Goal: Information Seeking & Learning: Learn about a topic

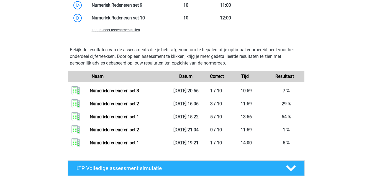
scroll to position [546, 0]
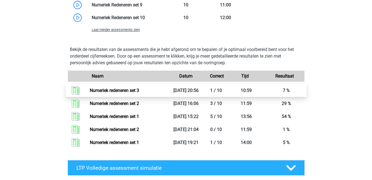
click at [139, 88] on link "Numeriek redeneren set 3" at bounding box center [114, 90] width 49 height 5
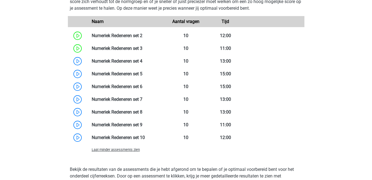
scroll to position [426, 0]
click at [142, 46] on link at bounding box center [142, 48] width 0 height 5
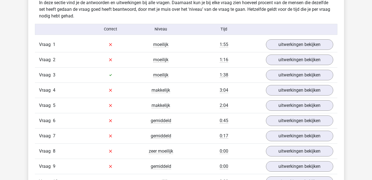
scroll to position [344, 0]
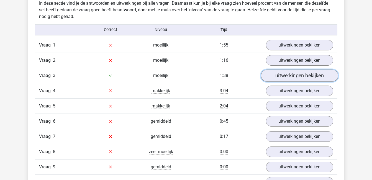
click at [279, 80] on link "uitwerkingen bekijken" at bounding box center [299, 76] width 77 height 12
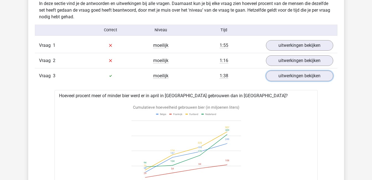
scroll to position [343, 0]
click at [280, 80] on link "uitwerkingen bekijken" at bounding box center [299, 76] width 77 height 12
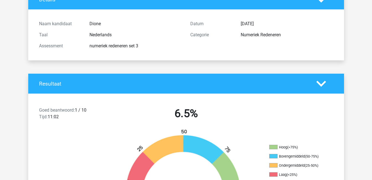
scroll to position [26, 0]
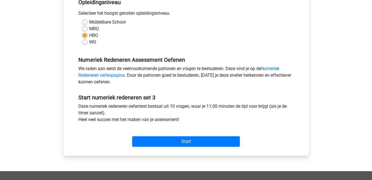
scroll to position [128, 0]
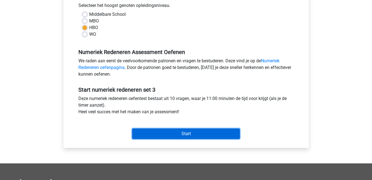
click at [195, 132] on input "Start" at bounding box center [186, 134] width 108 height 11
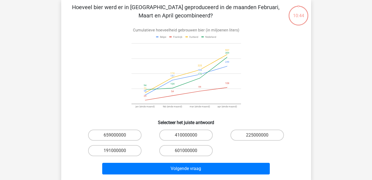
scroll to position [27, 0]
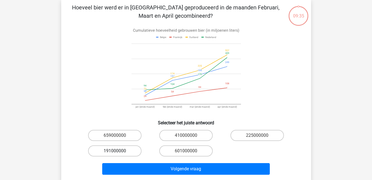
click at [111, 148] on label "191000000" at bounding box center [114, 151] width 53 height 11
click at [115, 151] on input "191000000" at bounding box center [117, 153] width 4 height 4
radio input "true"
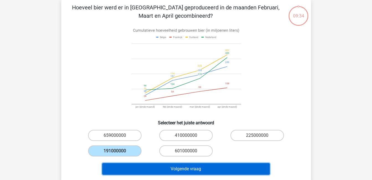
click at [142, 171] on button "Volgende vraag" at bounding box center [186, 169] width 168 height 12
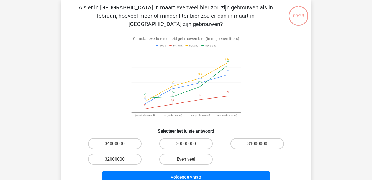
scroll to position [26, 0]
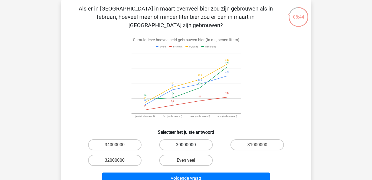
click at [185, 139] on label "30000000" at bounding box center [185, 144] width 53 height 11
click at [186, 145] on input "30000000" at bounding box center [188, 147] width 4 height 4
radio input "true"
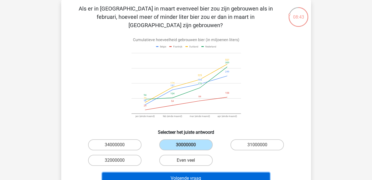
click at [203, 173] on button "Volgende vraag" at bounding box center [186, 179] width 168 height 12
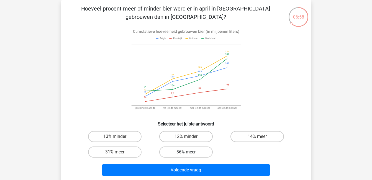
click at [185, 150] on label "36% meer" at bounding box center [185, 152] width 53 height 11
click at [186, 152] on input "36% meer" at bounding box center [188, 154] width 4 height 4
radio input "true"
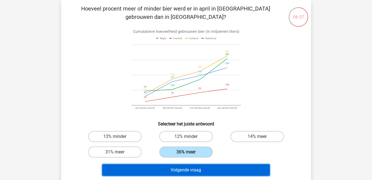
click at [201, 171] on button "Volgende vraag" at bounding box center [186, 170] width 168 height 12
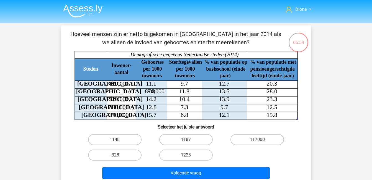
scroll to position [0, 0]
click at [119, 139] on label "1148" at bounding box center [114, 139] width 53 height 11
click at [118, 140] on input "1148" at bounding box center [117, 142] width 4 height 4
radio input "true"
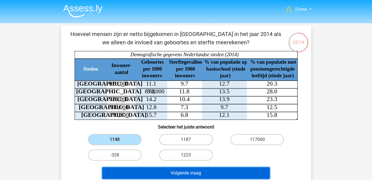
click at [188, 173] on button "Volgende vraag" at bounding box center [186, 173] width 168 height 12
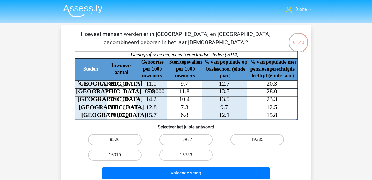
click at [129, 154] on label "15910" at bounding box center [114, 155] width 53 height 11
click at [118, 155] on input "15910" at bounding box center [117, 157] width 4 height 4
radio input "true"
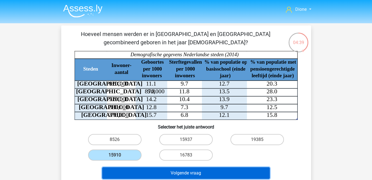
click at [159, 172] on button "Volgende vraag" at bounding box center [186, 173] width 168 height 12
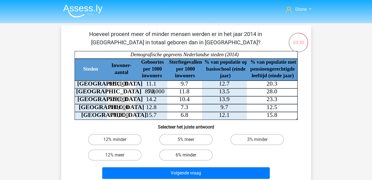
click at [203, 154] on label "6% minder" at bounding box center [185, 155] width 53 height 11
click at [190, 155] on input "6% minder" at bounding box center [188, 157] width 4 height 4
radio input "true"
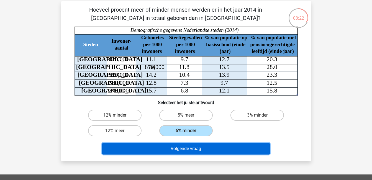
click at [206, 154] on button "Volgende vraag" at bounding box center [186, 149] width 168 height 12
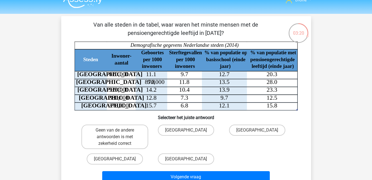
scroll to position [9, 0]
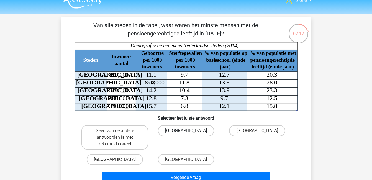
click at [190, 132] on label "Den Haag" at bounding box center [186, 130] width 56 height 11
click at [190, 132] on input "Den Haag" at bounding box center [188, 133] width 4 height 4
radio input "true"
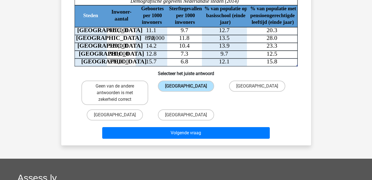
scroll to position [54, 0]
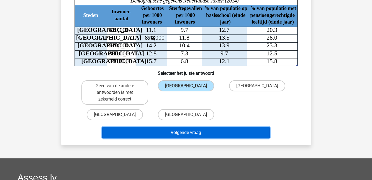
click at [199, 132] on button "Volgende vraag" at bounding box center [186, 133] width 168 height 12
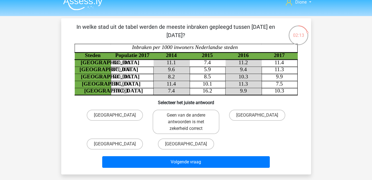
scroll to position [0, 0]
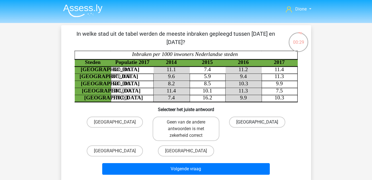
click at [259, 119] on label "Utrecht" at bounding box center [257, 122] width 56 height 11
click at [259, 122] on input "Utrecht" at bounding box center [259, 124] width 4 height 4
radio input "true"
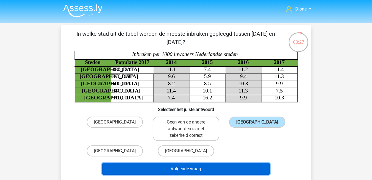
click at [247, 167] on button "Volgende vraag" at bounding box center [186, 169] width 168 height 12
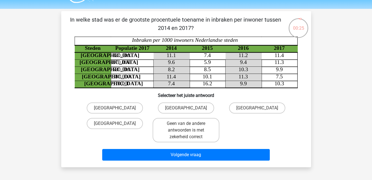
scroll to position [13, 0]
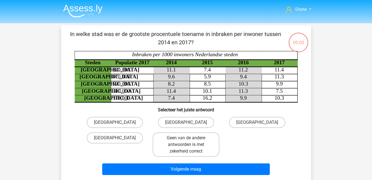
scroll to position [13, 0]
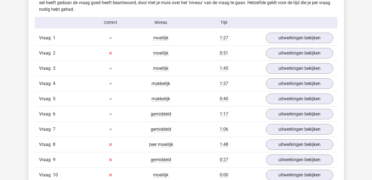
scroll to position [338, 0]
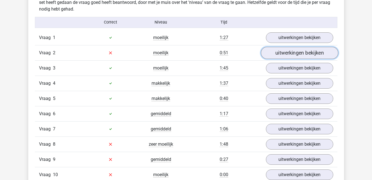
click at [284, 51] on link "uitwerkingen bekijken" at bounding box center [299, 53] width 77 height 12
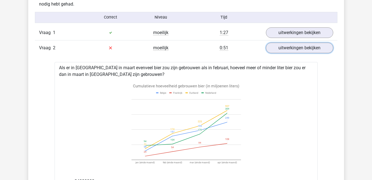
scroll to position [336, 0]
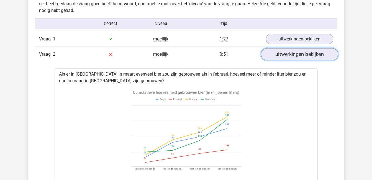
click at [300, 51] on link "uitwerkingen bekijken" at bounding box center [299, 54] width 77 height 12
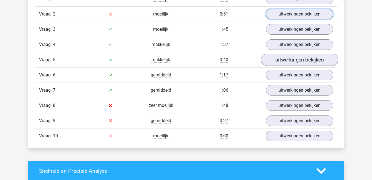
scroll to position [377, 0]
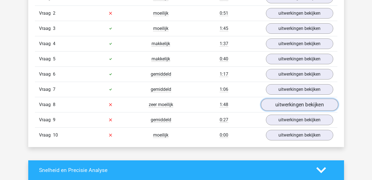
click at [285, 102] on link "uitwerkingen bekijken" at bounding box center [299, 105] width 77 height 12
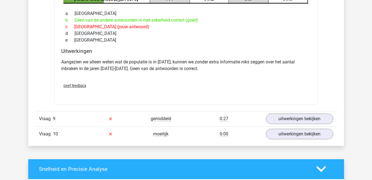
scroll to position [565, 0]
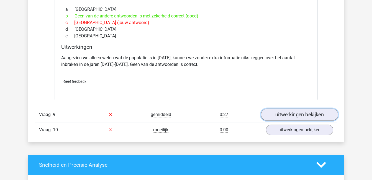
click at [297, 115] on link "uitwerkingen bekijken" at bounding box center [299, 115] width 77 height 12
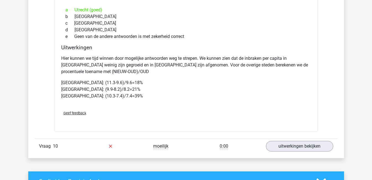
scroll to position [765, 0]
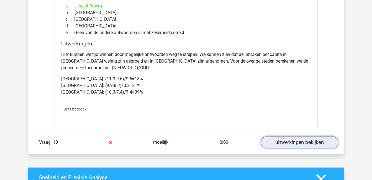
click at [307, 144] on link "uitwerkingen bekijken" at bounding box center [299, 142] width 77 height 12
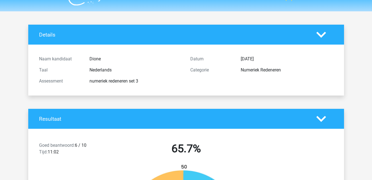
scroll to position [0, 0]
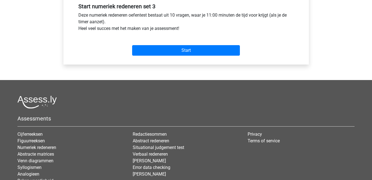
scroll to position [204, 0]
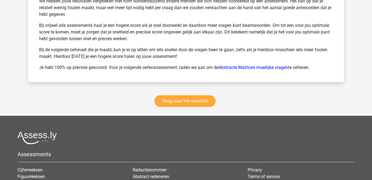
scroll to position [768, 0]
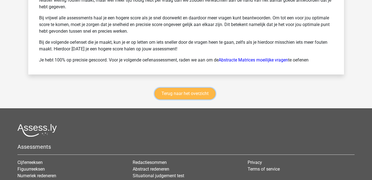
click at [195, 95] on link "Terug naar het overzicht" at bounding box center [185, 94] width 61 height 12
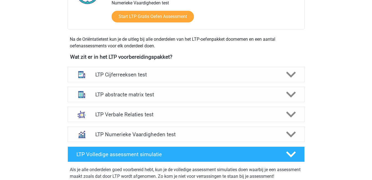
scroll to position [170, 0]
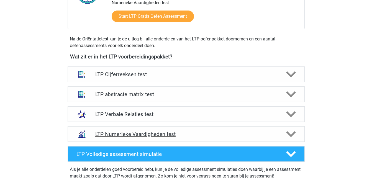
click at [263, 132] on h4 "LTP Numerieke Vaardigheden test" at bounding box center [186, 134] width 182 height 6
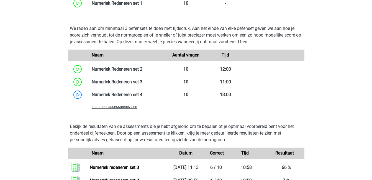
scroll to position [389, 0]
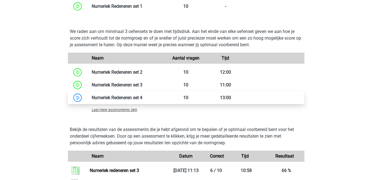
click at [142, 99] on link at bounding box center [142, 97] width 0 height 5
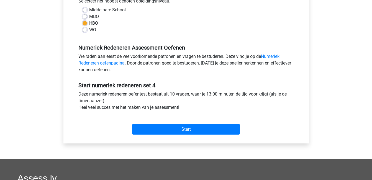
scroll to position [134, 0]
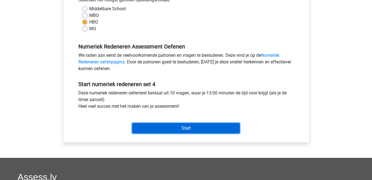
click at [187, 128] on input "Start" at bounding box center [186, 128] width 108 height 11
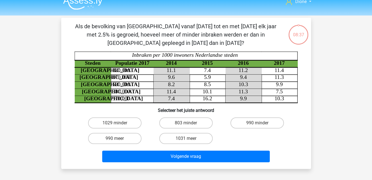
scroll to position [8, 0]
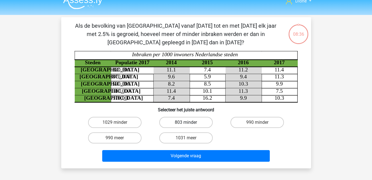
click at [183, 121] on label "803 minder" at bounding box center [185, 122] width 53 height 11
click at [186, 123] on input "803 minder" at bounding box center [188, 125] width 4 height 4
radio input "true"
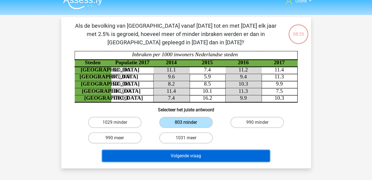
click at [230, 150] on button "Volgende vraag" at bounding box center [186, 156] width 168 height 12
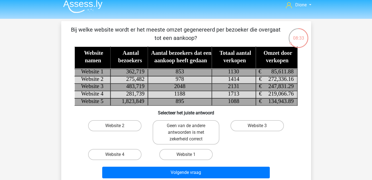
scroll to position [4, 0]
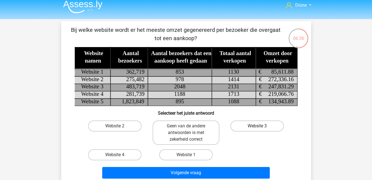
click at [238, 124] on label "Website 3" at bounding box center [257, 126] width 53 height 11
click at [257, 126] on input "Website 3" at bounding box center [259, 128] width 4 height 4
radio input "true"
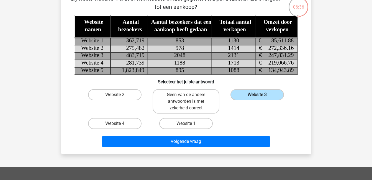
scroll to position [36, 0]
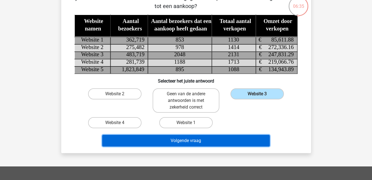
click at [238, 141] on button "Volgende vraag" at bounding box center [186, 141] width 168 height 12
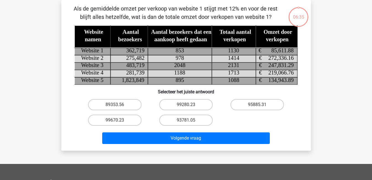
scroll to position [0, 0]
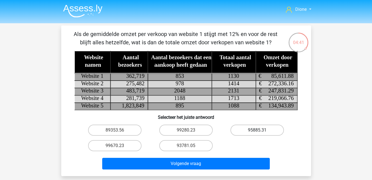
click at [258, 129] on label "95885.31" at bounding box center [257, 130] width 53 height 11
click at [258, 130] on input "95885.31" at bounding box center [259, 132] width 4 height 4
radio input "true"
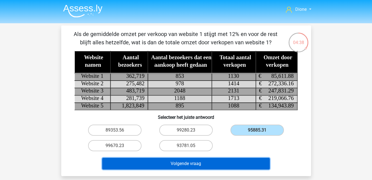
click at [244, 162] on button "Volgende vraag" at bounding box center [186, 164] width 168 height 12
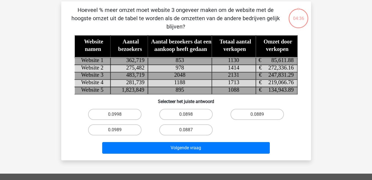
scroll to position [26, 0]
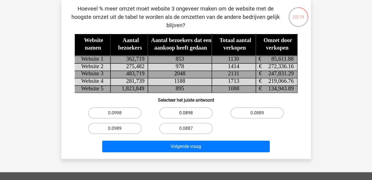
click at [191, 116] on label "0.0898" at bounding box center [185, 113] width 53 height 11
click at [190, 116] on input "0.0898" at bounding box center [188, 115] width 4 height 4
radio input "true"
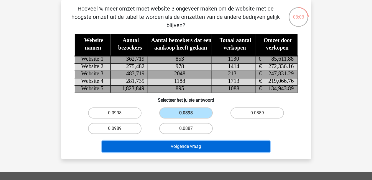
click at [194, 146] on button "Volgende vraag" at bounding box center [186, 147] width 168 height 12
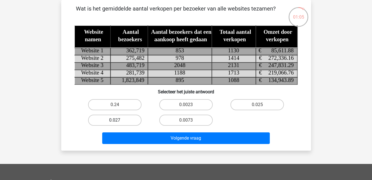
click at [129, 121] on label "0.027" at bounding box center [114, 120] width 53 height 11
click at [118, 121] on input "0.027" at bounding box center [117, 122] width 4 height 4
radio input "true"
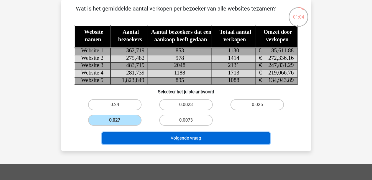
click at [163, 139] on button "Volgende vraag" at bounding box center [186, 138] width 168 height 12
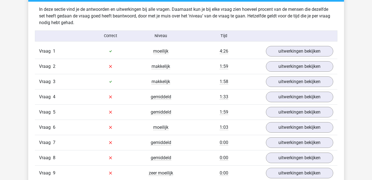
scroll to position [324, 0]
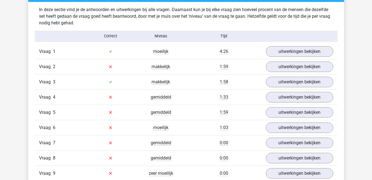
click at [163, 139] on div "Vraag 7 gemiddeld 0:00 uitwerkingen bekijken" at bounding box center [186, 142] width 303 height 15
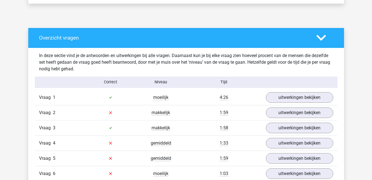
scroll to position [277, 0]
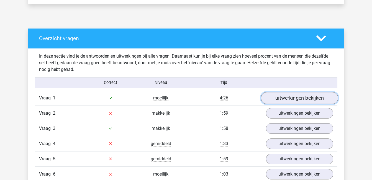
click at [280, 99] on link "uitwerkingen bekijken" at bounding box center [299, 98] width 77 height 12
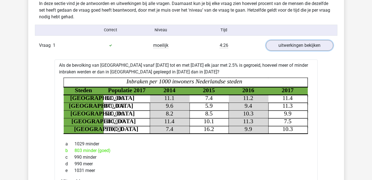
scroll to position [329, 0]
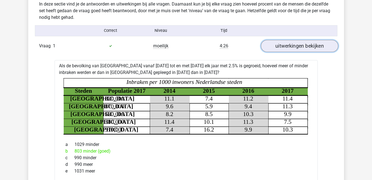
click at [305, 46] on link "uitwerkingen bekijken" at bounding box center [299, 46] width 77 height 12
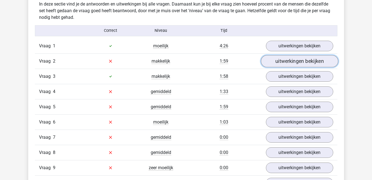
click at [306, 58] on link "uitwerkingen bekijken" at bounding box center [299, 61] width 77 height 12
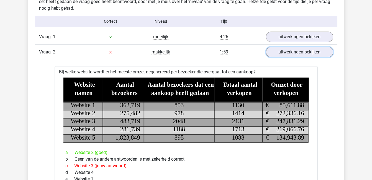
scroll to position [339, 0]
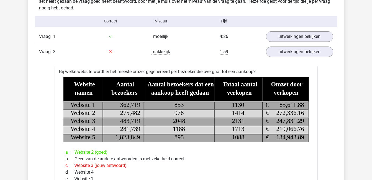
click at [317, 128] on div "Bij welke website wordt er het meeste omzet gegenereerd per bezoeker die overga…" at bounding box center [186, 179] width 263 height 226
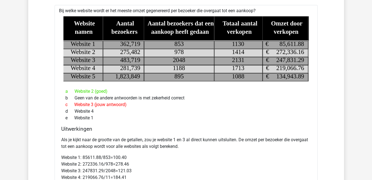
scroll to position [400, 0]
click at [317, 128] on div "Bij welke website wordt er het meeste omzet gegenereerd per bezoeker die overga…" at bounding box center [186, 118] width 263 height 226
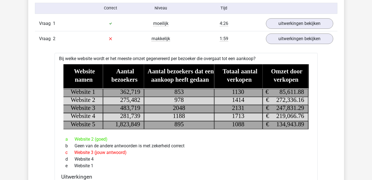
scroll to position [350, 0]
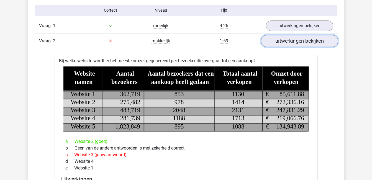
click at [323, 44] on link "uitwerkingen bekijken" at bounding box center [299, 41] width 77 height 12
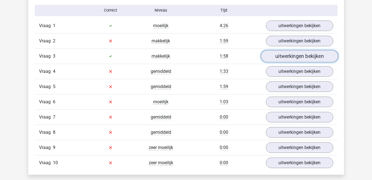
click at [318, 54] on link "uitwerkingen bekijken" at bounding box center [299, 56] width 77 height 12
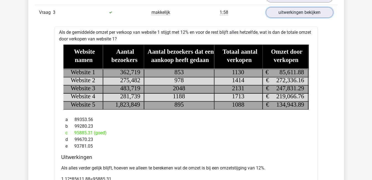
scroll to position [405, 0]
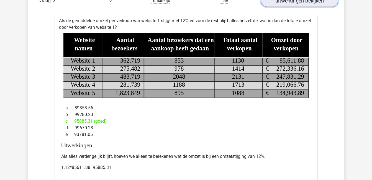
click at [308, 4] on link "uitwerkingen bekijken" at bounding box center [299, 1] width 77 height 12
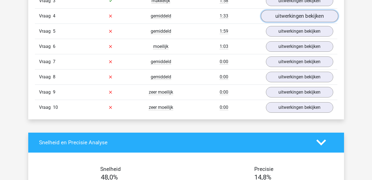
click at [306, 13] on link "uitwerkingen bekijken" at bounding box center [299, 16] width 77 height 12
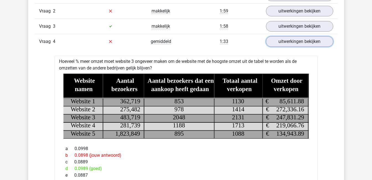
scroll to position [378, 0]
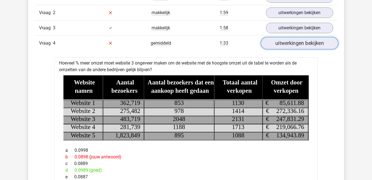
click at [304, 43] on link "uitwerkingen bekijken" at bounding box center [299, 43] width 77 height 12
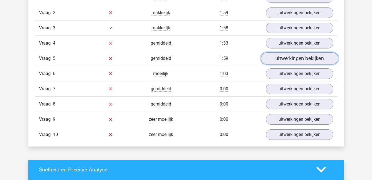
click at [305, 58] on link "uitwerkingen bekijken" at bounding box center [299, 58] width 77 height 12
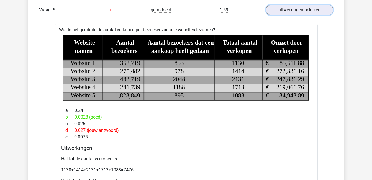
scroll to position [426, 0]
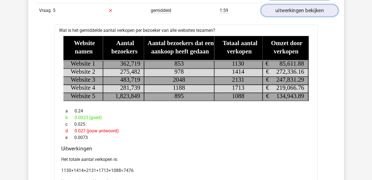
click at [313, 11] on link "uitwerkingen bekijken" at bounding box center [299, 10] width 77 height 12
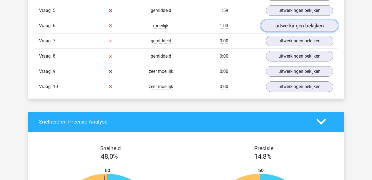
click at [313, 25] on link "uitwerkingen bekijken" at bounding box center [299, 26] width 77 height 12
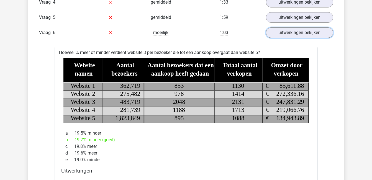
scroll to position [418, 0]
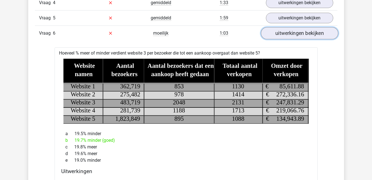
click at [301, 31] on link "uitwerkingen bekijken" at bounding box center [299, 33] width 77 height 12
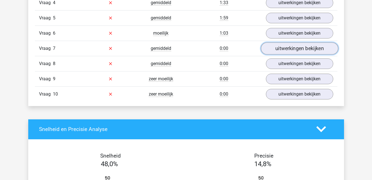
click at [303, 45] on link "uitwerkingen bekijken" at bounding box center [299, 48] width 77 height 12
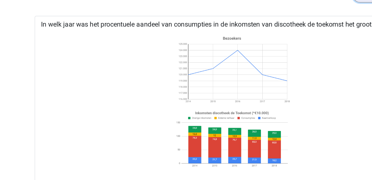
scroll to position [432, 0]
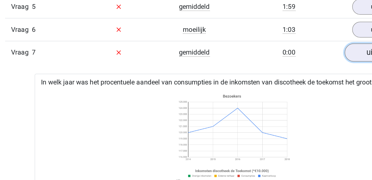
click at [275, 36] on link "uitwerkingen bekijken" at bounding box center [299, 35] width 77 height 12
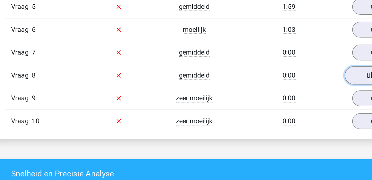
click at [274, 49] on link "uitwerkingen bekijken" at bounding box center [299, 50] width 77 height 12
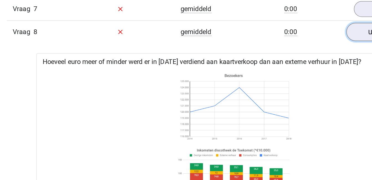
scroll to position [460, 0]
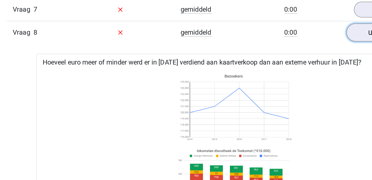
click at [273, 19] on link "uitwerkingen bekijken" at bounding box center [299, 22] width 77 height 12
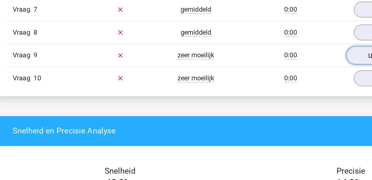
click at [273, 37] on link "uitwerkingen bekijken" at bounding box center [299, 37] width 77 height 12
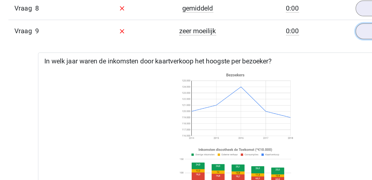
scroll to position [476, 0]
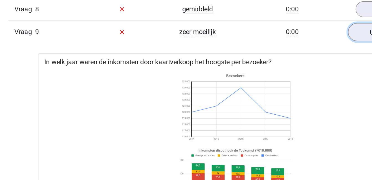
click at [271, 24] on link "uitwerkingen bekijken" at bounding box center [299, 21] width 77 height 12
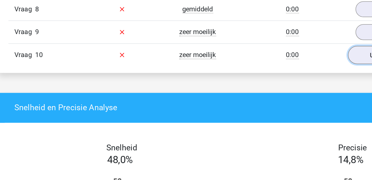
click at [272, 36] on link "uitwerkingen bekijken" at bounding box center [299, 36] width 77 height 12
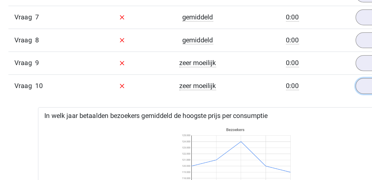
scroll to position [452, 0]
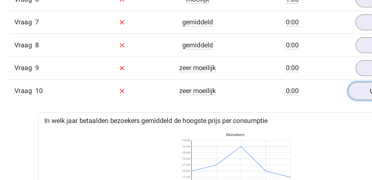
click at [274, 62] on link "uitwerkingen bekijken" at bounding box center [299, 61] width 77 height 12
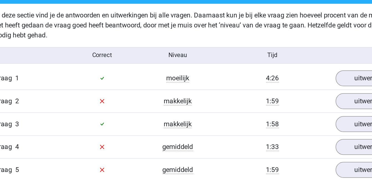
scroll to position [320, 0]
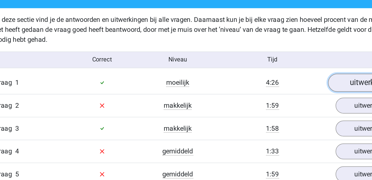
click at [281, 58] on link "uitwerkingen bekijken" at bounding box center [299, 55] width 77 height 12
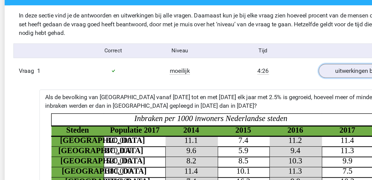
scroll to position [321, 0]
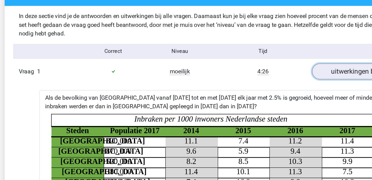
click at [277, 54] on link "uitwerkingen bekijken" at bounding box center [299, 54] width 77 height 12
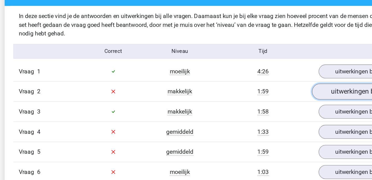
click at [280, 70] on link "uitwerkingen bekijken" at bounding box center [299, 69] width 77 height 12
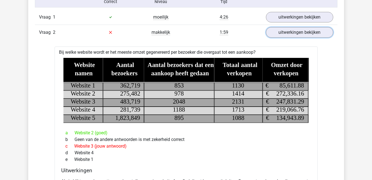
scroll to position [358, 0]
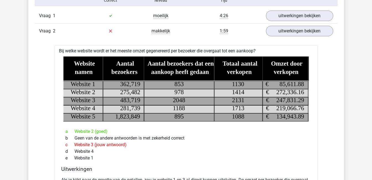
scroll to position [359, 0]
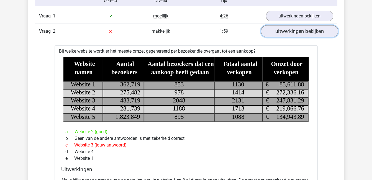
click at [321, 29] on link "uitwerkingen bekijken" at bounding box center [299, 31] width 77 height 12
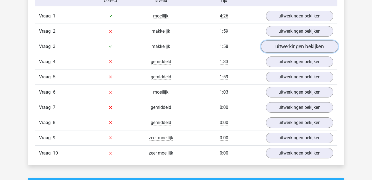
click at [308, 45] on link "uitwerkingen bekijken" at bounding box center [299, 46] width 77 height 12
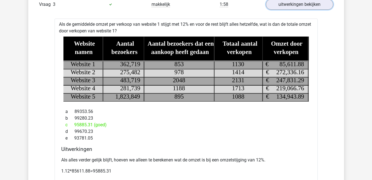
scroll to position [401, 0]
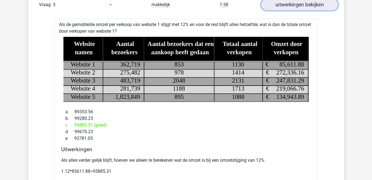
click at [302, 7] on link "uitwerkingen bekijken" at bounding box center [299, 5] width 77 height 12
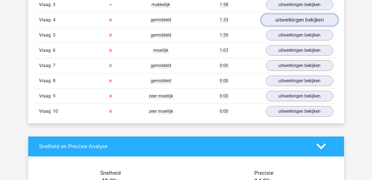
click at [301, 22] on link "uitwerkingen bekijken" at bounding box center [299, 20] width 77 height 12
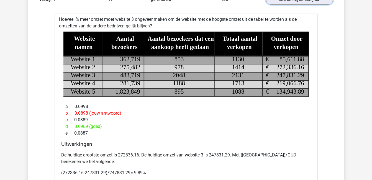
scroll to position [422, 0]
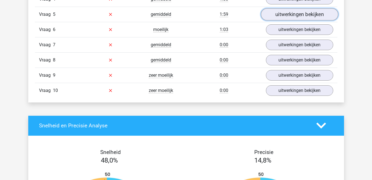
click at [288, 17] on link "uitwerkingen bekijken" at bounding box center [299, 14] width 77 height 12
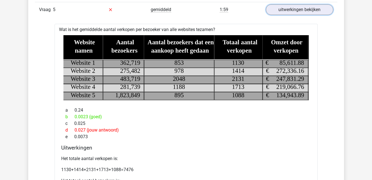
scroll to position [410, 0]
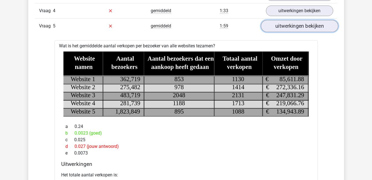
click at [297, 25] on link "uitwerkingen bekijken" at bounding box center [299, 26] width 77 height 12
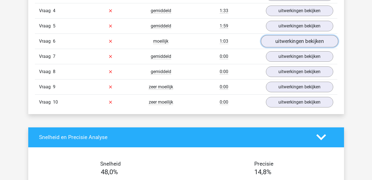
click at [299, 40] on link "uitwerkingen bekijken" at bounding box center [299, 41] width 77 height 12
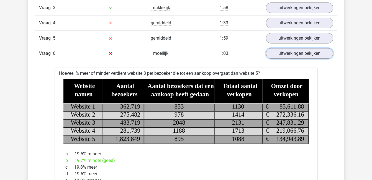
scroll to position [398, 0]
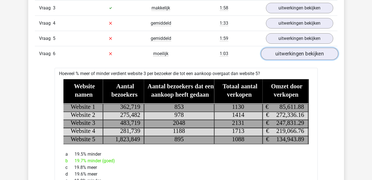
click at [293, 56] on link "uitwerkingen bekijken" at bounding box center [299, 54] width 77 height 12
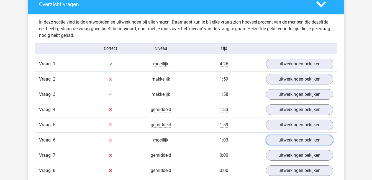
scroll to position [311, 0]
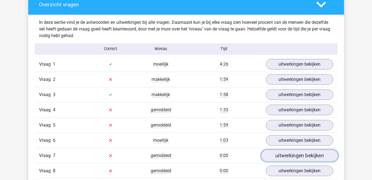
click at [301, 153] on link "uitwerkingen bekijken" at bounding box center [299, 156] width 77 height 12
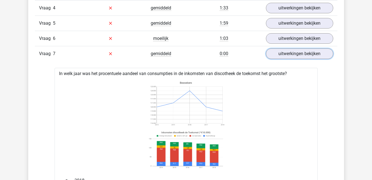
scroll to position [413, 0]
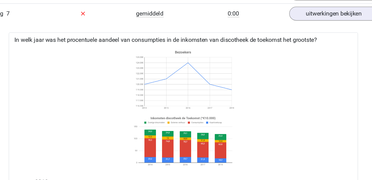
click at [266, 157] on icon at bounding box center [186, 125] width 246 height 91
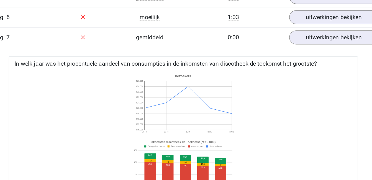
scroll to position [433, 0]
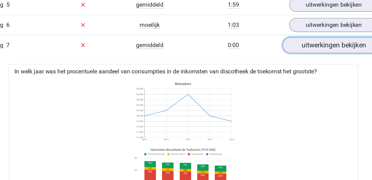
click at [292, 38] on link "uitwerkingen bekijken" at bounding box center [299, 34] width 77 height 12
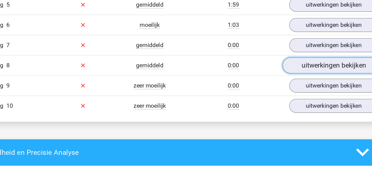
click at [294, 50] on link "uitwerkingen bekijken" at bounding box center [299, 49] width 77 height 12
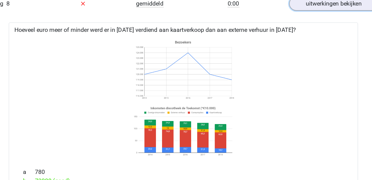
scroll to position [455, 0]
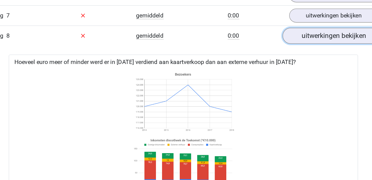
click at [297, 29] on link "uitwerkingen bekijken" at bounding box center [299, 27] width 77 height 12
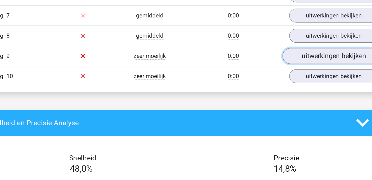
click at [300, 43] on link "uitwerkingen bekijken" at bounding box center [299, 42] width 77 height 12
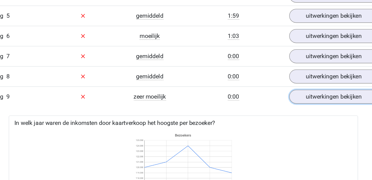
scroll to position [423, 0]
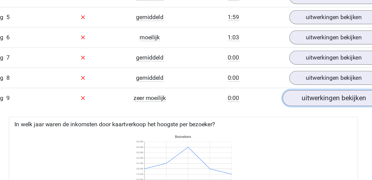
click at [301, 73] on link "uitwerkingen bekijken" at bounding box center [299, 74] width 77 height 12
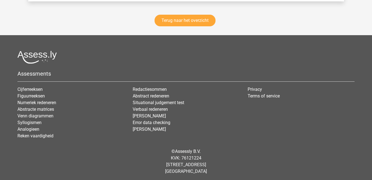
scroll to position [801, 0]
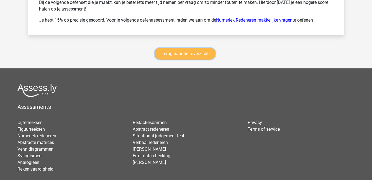
click at [198, 52] on link "Terug naar het overzicht" at bounding box center [185, 54] width 61 height 12
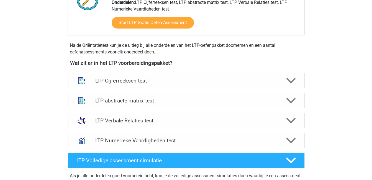
scroll to position [165, 0]
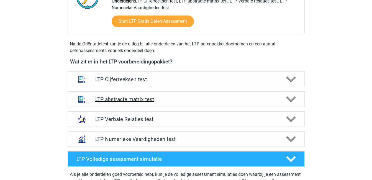
click at [292, 100] on polygon at bounding box center [291, 99] width 10 height 6
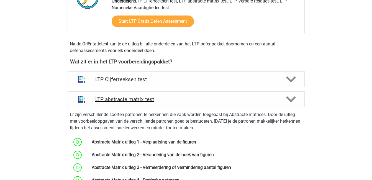
click at [292, 100] on polygon at bounding box center [291, 99] width 10 height 6
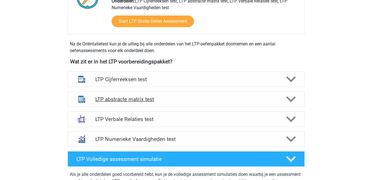
click at [292, 100] on polygon at bounding box center [291, 99] width 10 height 6
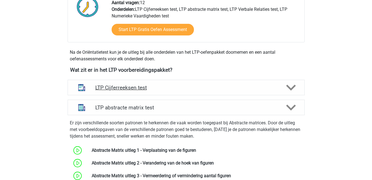
scroll to position [153, 0]
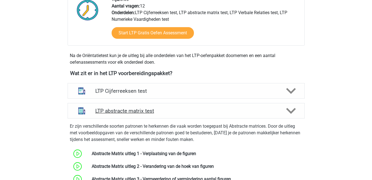
click at [292, 111] on polygon at bounding box center [291, 111] width 10 height 6
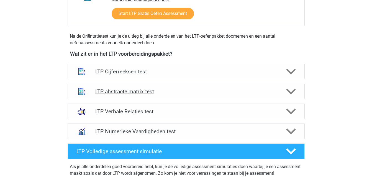
scroll to position [201, 0]
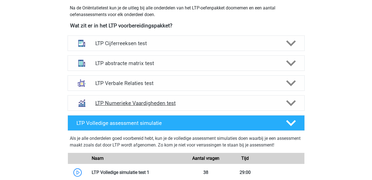
click at [295, 106] on icon at bounding box center [291, 103] width 10 height 10
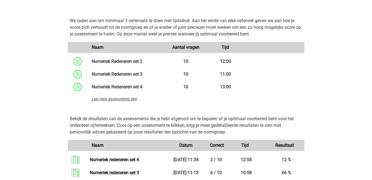
scroll to position [400, 0]
click at [118, 98] on span "Laat meer assessments zien" at bounding box center [114, 99] width 45 height 4
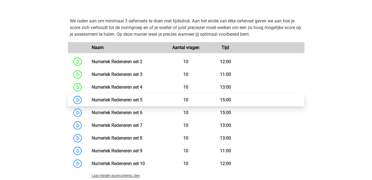
click at [142, 103] on link at bounding box center [142, 99] width 0 height 5
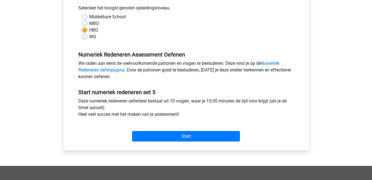
scroll to position [122, 0]
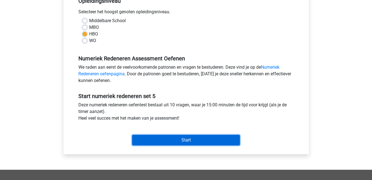
click at [174, 138] on input "Start" at bounding box center [186, 140] width 108 height 11
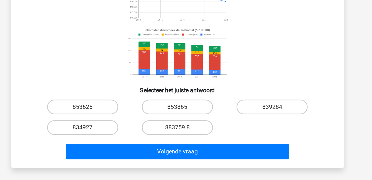
scroll to position [46, 0]
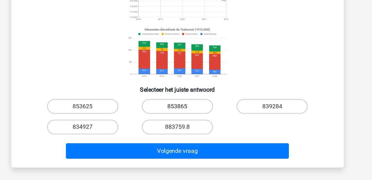
click at [189, 123] on label "853865" at bounding box center [185, 124] width 53 height 11
click at [189, 125] on input "853865" at bounding box center [188, 127] width 4 height 4
radio input "true"
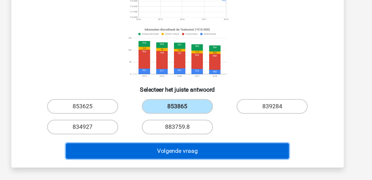
click at [212, 155] on button "Volgende vraag" at bounding box center [186, 158] width 168 height 12
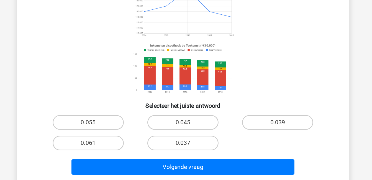
scroll to position [60, 0]
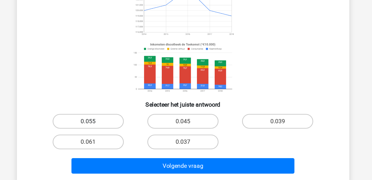
click at [131, 133] on label "0.055" at bounding box center [114, 135] width 53 height 11
click at [118, 136] on input "0.055" at bounding box center [117, 138] width 4 height 4
radio input "true"
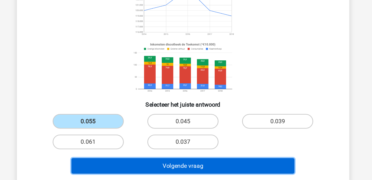
click at [211, 170] on button "Volgende vraag" at bounding box center [186, 170] width 168 height 12
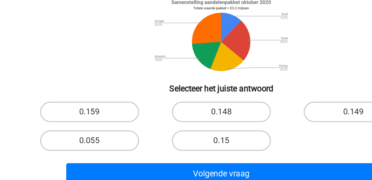
scroll to position [19, 0]
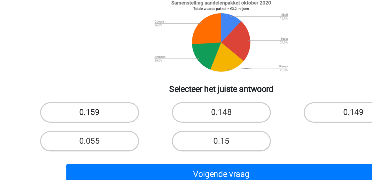
click at [116, 143] on label "0.159" at bounding box center [114, 143] width 53 height 11
click at [116, 144] on input "0.159" at bounding box center [117, 146] width 4 height 4
radio input "true"
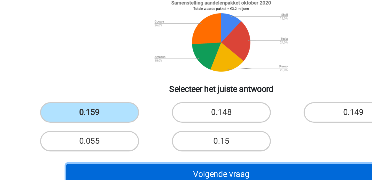
click at [172, 174] on button "Volgende vraag" at bounding box center [186, 177] width 168 height 12
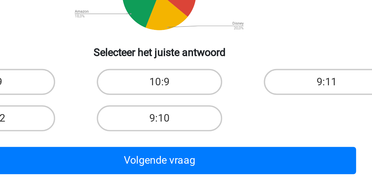
scroll to position [24, 0]
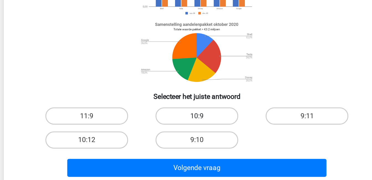
click at [188, 137] on label "10:9" at bounding box center [185, 138] width 53 height 11
click at [188, 139] on input "10:9" at bounding box center [188, 141] width 4 height 4
radio input "true"
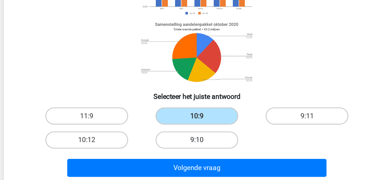
click at [193, 155] on label "9:10" at bounding box center [185, 154] width 53 height 11
click at [190, 155] on input "9:10" at bounding box center [188, 156] width 4 height 4
radio input "true"
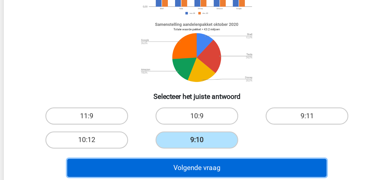
click at [200, 171] on button "Volgende vraag" at bounding box center [186, 172] width 168 height 12
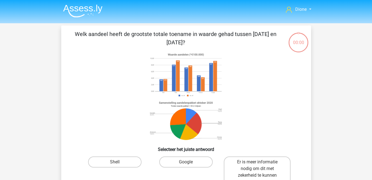
scroll to position [26, 0]
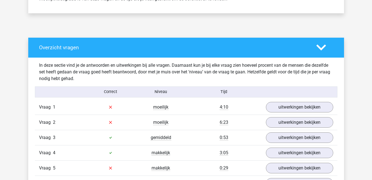
scroll to position [268, 0]
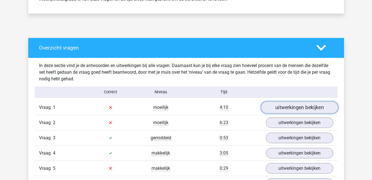
click at [288, 109] on link "uitwerkingen bekijken" at bounding box center [299, 107] width 77 height 12
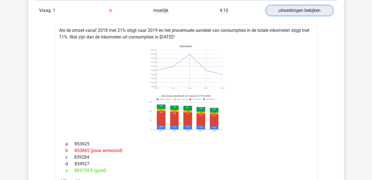
scroll to position [364, 0]
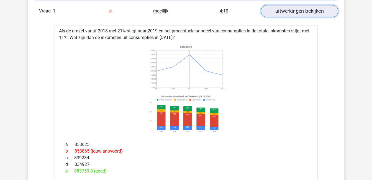
click at [294, 14] on link "uitwerkingen bekijken" at bounding box center [299, 11] width 77 height 12
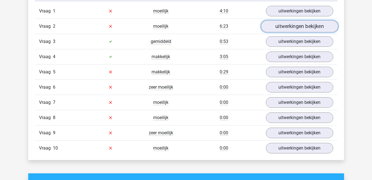
click at [296, 24] on link "uitwerkingen bekijken" at bounding box center [299, 26] width 77 height 12
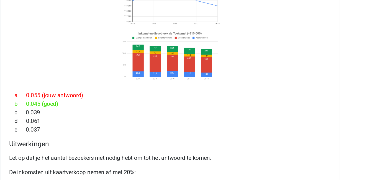
scroll to position [463, 0]
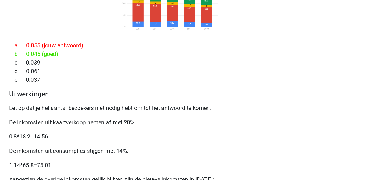
drag, startPoint x: 289, startPoint y: 84, endPoint x: 266, endPoint y: 103, distance: 30.0
click at [266, 103] on div "e 0.037" at bounding box center [186, 101] width 250 height 7
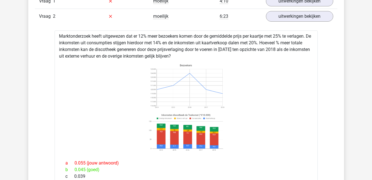
scroll to position [374, 0]
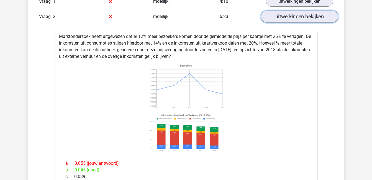
click at [302, 18] on link "uitwerkingen bekijken" at bounding box center [299, 17] width 77 height 12
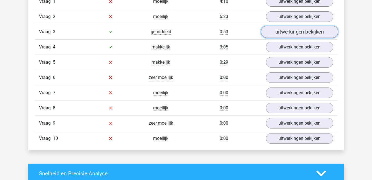
click at [303, 29] on link "uitwerkingen bekijken" at bounding box center [299, 32] width 77 height 12
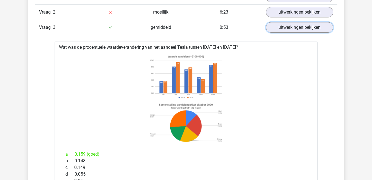
scroll to position [378, 0]
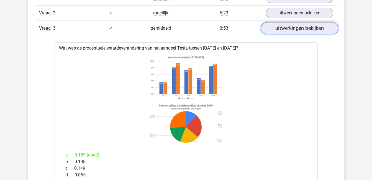
click at [269, 28] on link "uitwerkingen bekijken" at bounding box center [299, 28] width 77 height 12
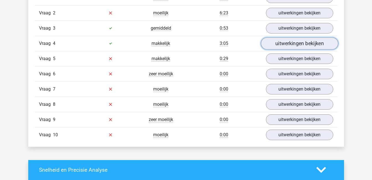
click at [282, 42] on link "uitwerkingen bekijken" at bounding box center [299, 43] width 77 height 12
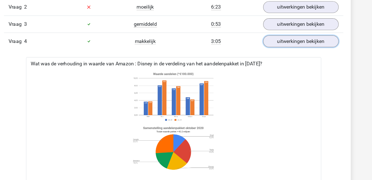
scroll to position [384, 0]
click at [284, 37] on link "uitwerkingen bekijken" at bounding box center [299, 37] width 77 height 12
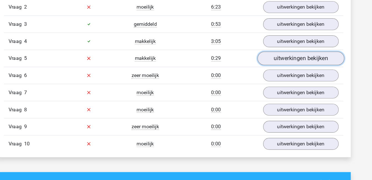
click at [291, 52] on link "uitwerkingen bekijken" at bounding box center [299, 52] width 77 height 12
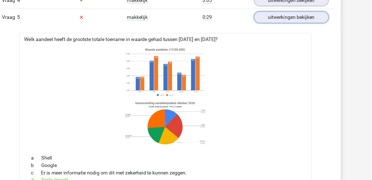
scroll to position [420, 0]
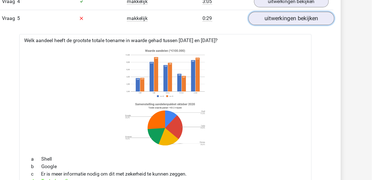
click at [285, 17] on link "uitwerkingen bekijken" at bounding box center [299, 17] width 77 height 12
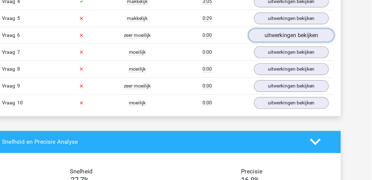
click at [289, 32] on link "uitwerkingen bekijken" at bounding box center [299, 32] width 77 height 12
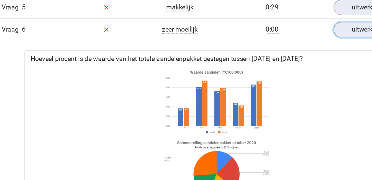
scroll to position [431, 0]
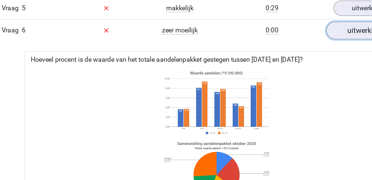
click at [281, 19] on link "uitwerkingen bekijken" at bounding box center [299, 21] width 77 height 12
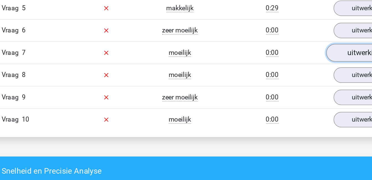
click at [282, 36] on link "uitwerkingen bekijken" at bounding box center [299, 36] width 77 height 12
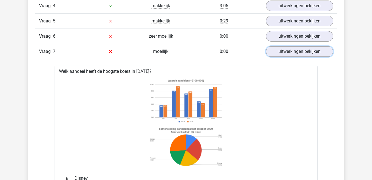
scroll to position [415, 0]
click at [310, 53] on link "uitwerkingen bekijken" at bounding box center [299, 52] width 77 height 12
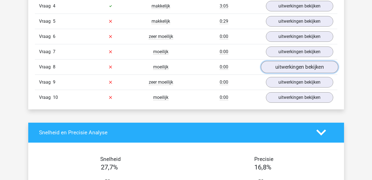
click at [310, 65] on link "uitwerkingen bekijken" at bounding box center [299, 67] width 77 height 12
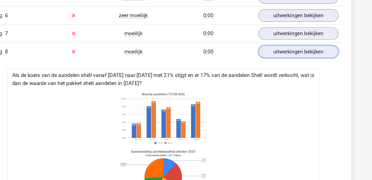
scroll to position [438, 0]
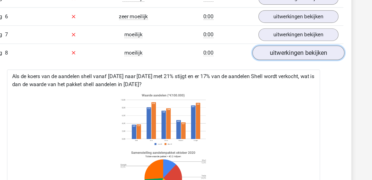
click at [302, 46] on link "uitwerkingen bekijken" at bounding box center [299, 44] width 77 height 12
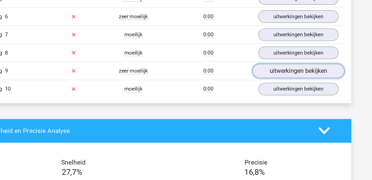
click at [304, 60] on link "uitwerkingen bekijken" at bounding box center [299, 59] width 77 height 12
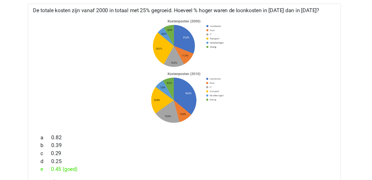
scroll to position [494, 0]
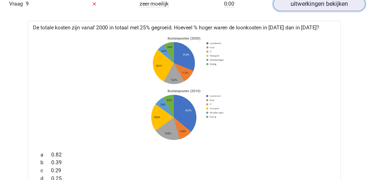
click at [292, 5] on link "uitwerkingen bekijken" at bounding box center [299, 3] width 77 height 12
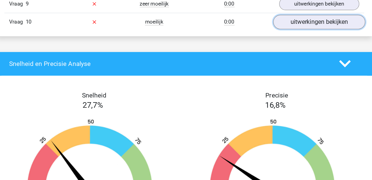
click at [296, 20] on link "uitwerkingen bekijken" at bounding box center [299, 18] width 77 height 12
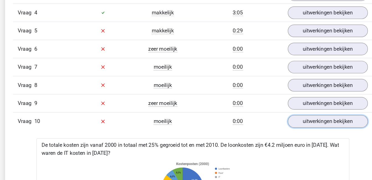
scroll to position [409, 0]
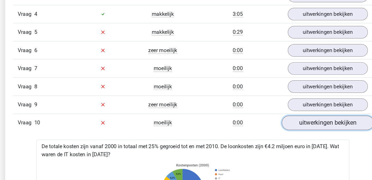
click at [292, 102] on link "uitwerkingen bekijken" at bounding box center [299, 103] width 77 height 12
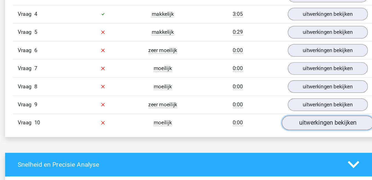
click at [292, 102] on link "uitwerkingen bekijken" at bounding box center [299, 103] width 77 height 12
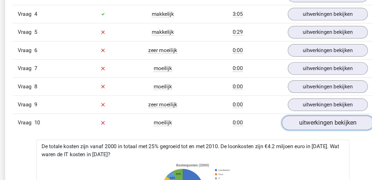
scroll to position [513, 0]
